Goal: Task Accomplishment & Management: Complete application form

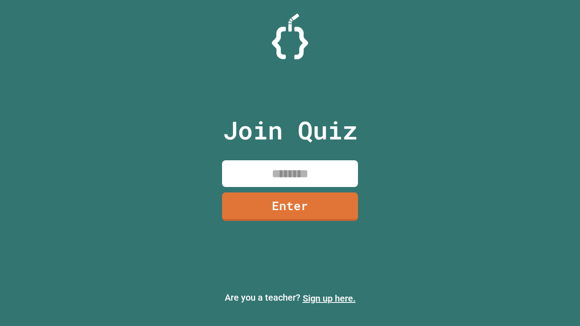
click at [329, 299] on link "Sign up here." at bounding box center [329, 298] width 53 height 11
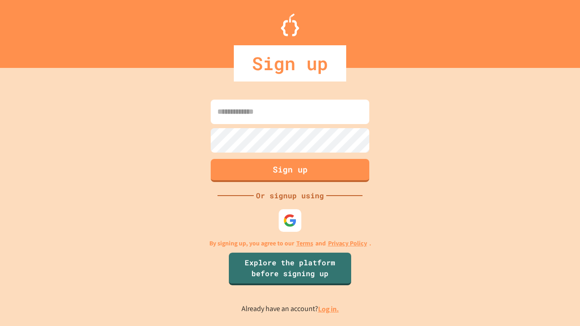
click at [329, 309] on link "Log in." at bounding box center [328, 310] width 21 height 10
